Goal: Check status: Check status

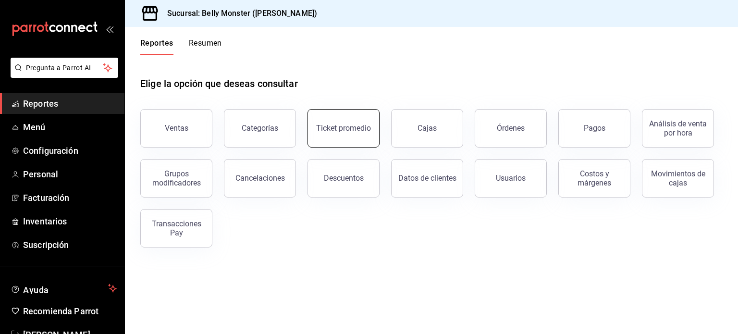
click at [333, 135] on button "Ticket promedio" at bounding box center [344, 128] width 72 height 38
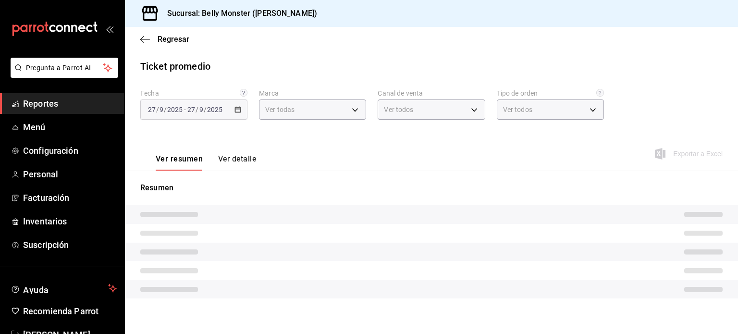
type input "ba031067-7a2b-4dd4-8da6-4b345cc82435"
type input "PARROT,UBER_EATS,RAPPI,DIDI_FOOD,ONLINE"
type input "7ad363ec-5d1a-43e5-b615-2ef4f3f2a322,a0b71469-3960-4849-838f-dea98c880c2f,1f1f7…"
click at [231, 109] on div "[DATE] [DATE] - [DATE] [DATE]" at bounding box center [193, 109] width 107 height 20
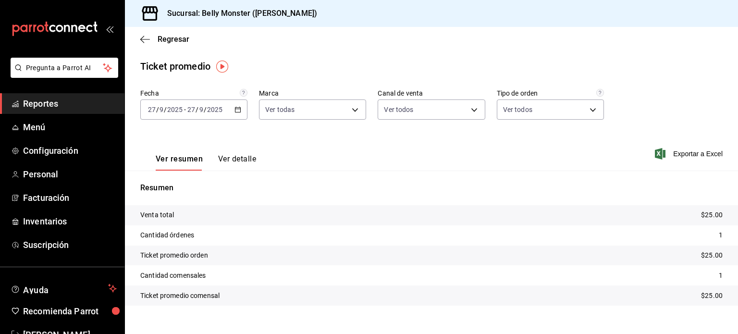
click at [235, 110] on icon "button" at bounding box center [238, 109] width 7 height 7
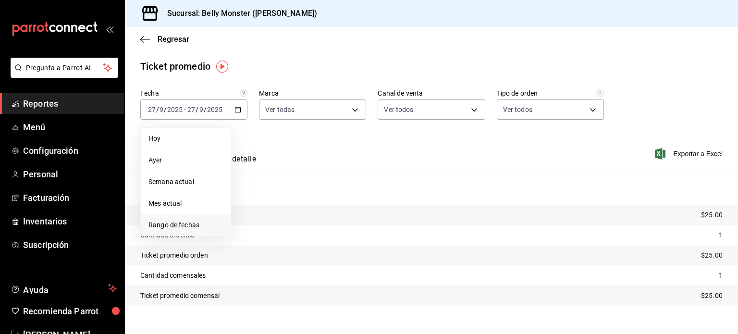
click at [169, 224] on span "Rango de fechas" at bounding box center [186, 225] width 74 height 10
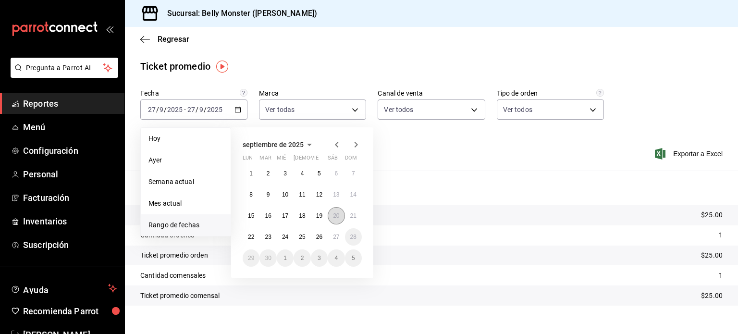
click at [335, 216] on abbr "20" at bounding box center [336, 215] width 6 height 7
click at [321, 236] on abbr "26" at bounding box center [319, 237] width 6 height 7
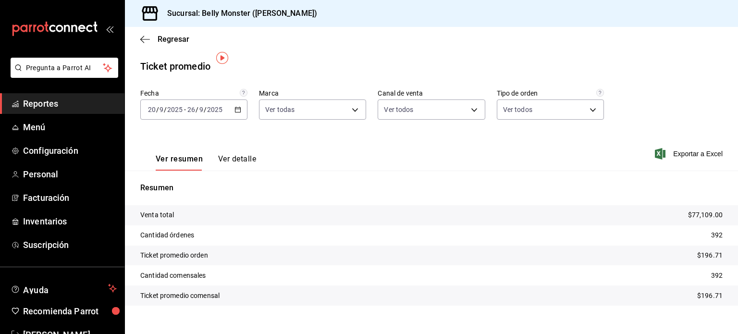
scroll to position [13, 0]
